Goal: Transaction & Acquisition: Book appointment/travel/reservation

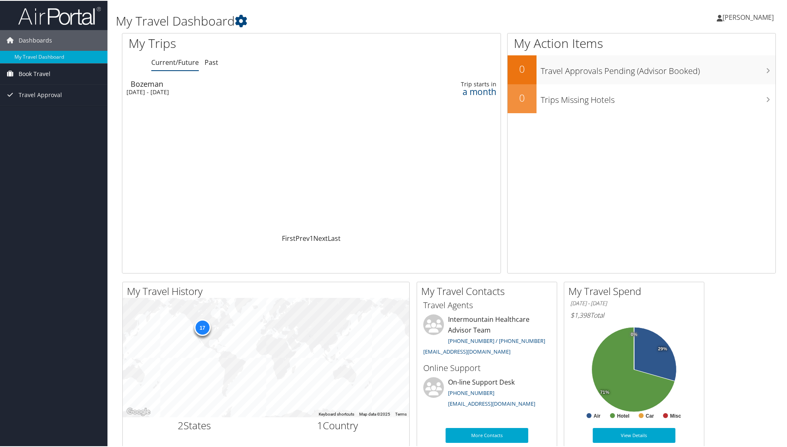
click at [36, 73] on span "Book Travel" at bounding box center [35, 73] width 32 height 21
click at [38, 103] on link "Book/Manage Online Trips" at bounding box center [54, 102] width 108 height 12
click at [46, 104] on link "Book/Manage Online Trips" at bounding box center [54, 102] width 108 height 12
